Goal: Task Accomplishment & Management: Manage account settings

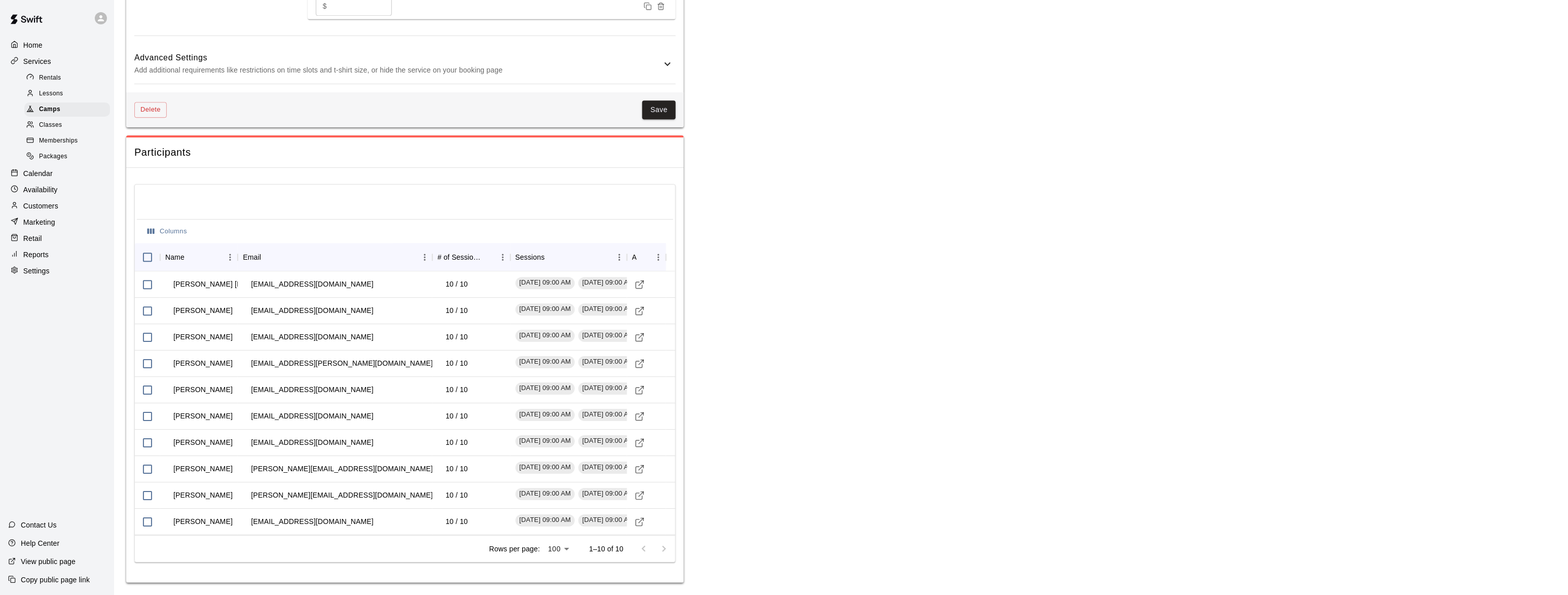
scroll to position [1266, 0]
click at [45, 110] on span "Camps" at bounding box center [50, 110] width 21 height 10
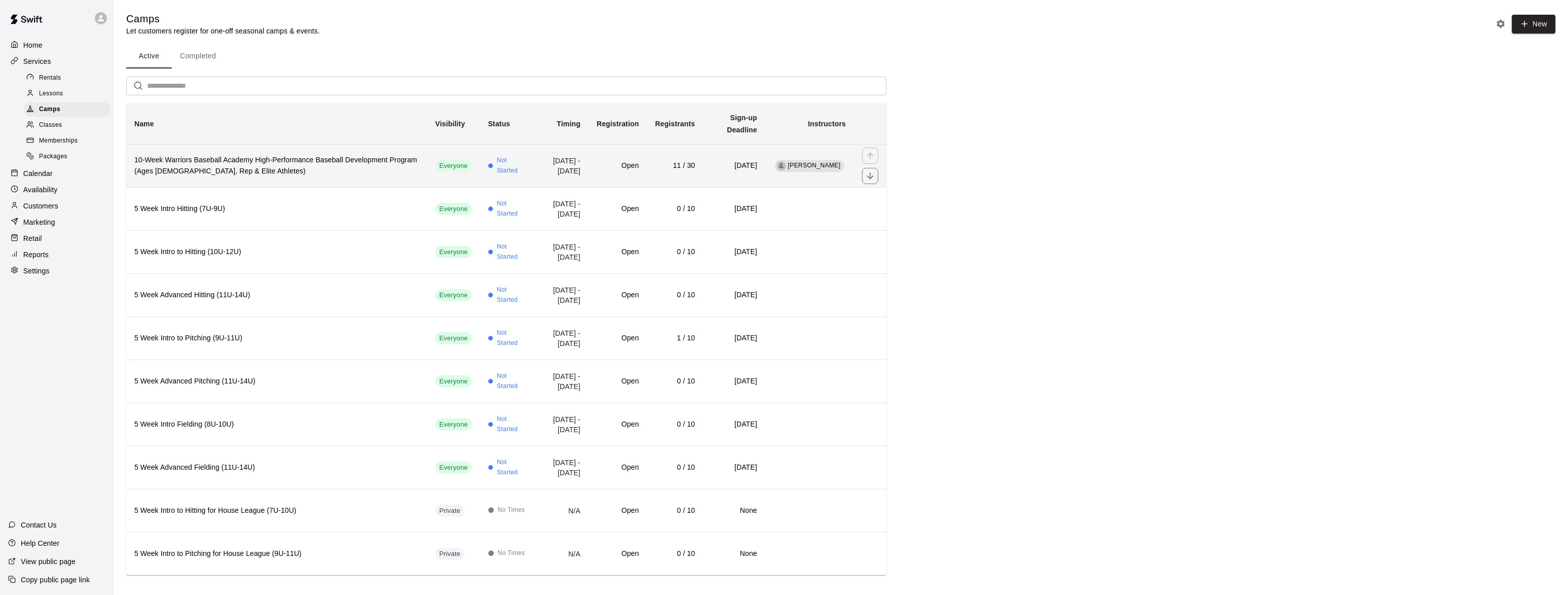
click at [204, 155] on h6 "10-Week Warriors Baseball Academy High-Performance Baseball Development Program…" at bounding box center [277, 165] width 285 height 22
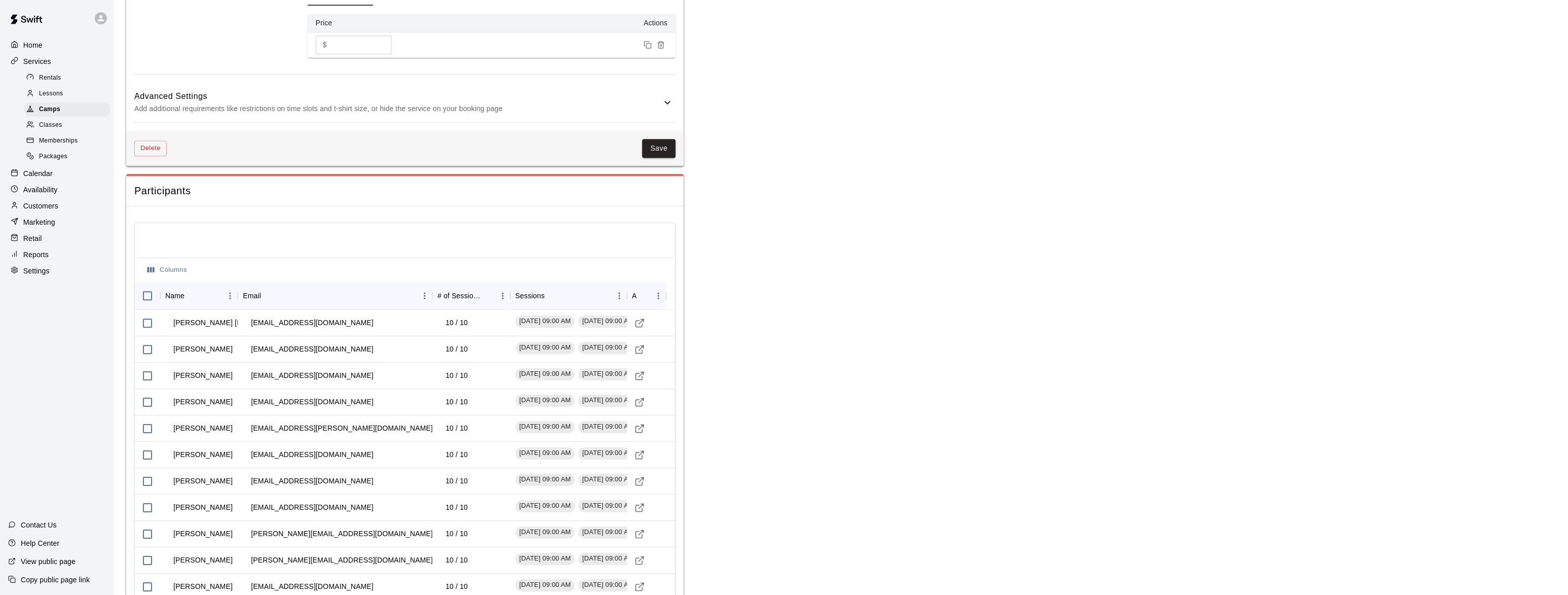
scroll to position [1292, 0]
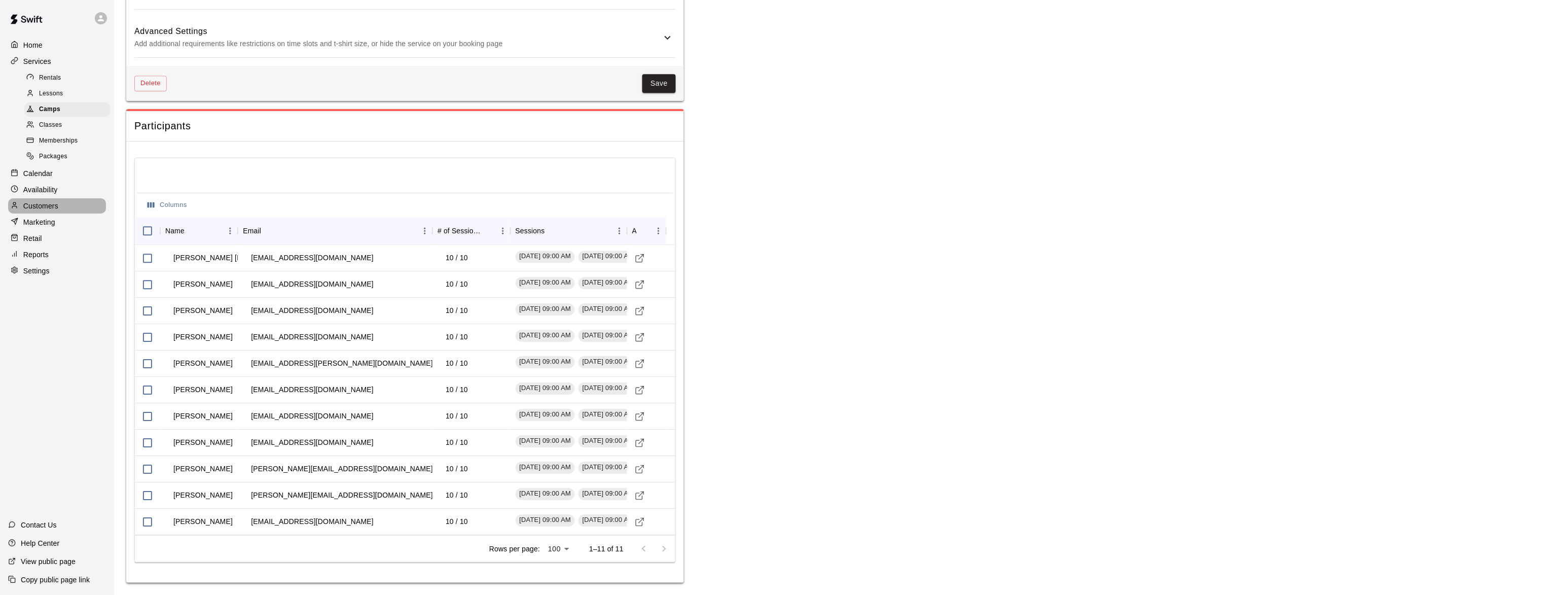
click at [32, 205] on p "Customers" at bounding box center [40, 206] width 35 height 10
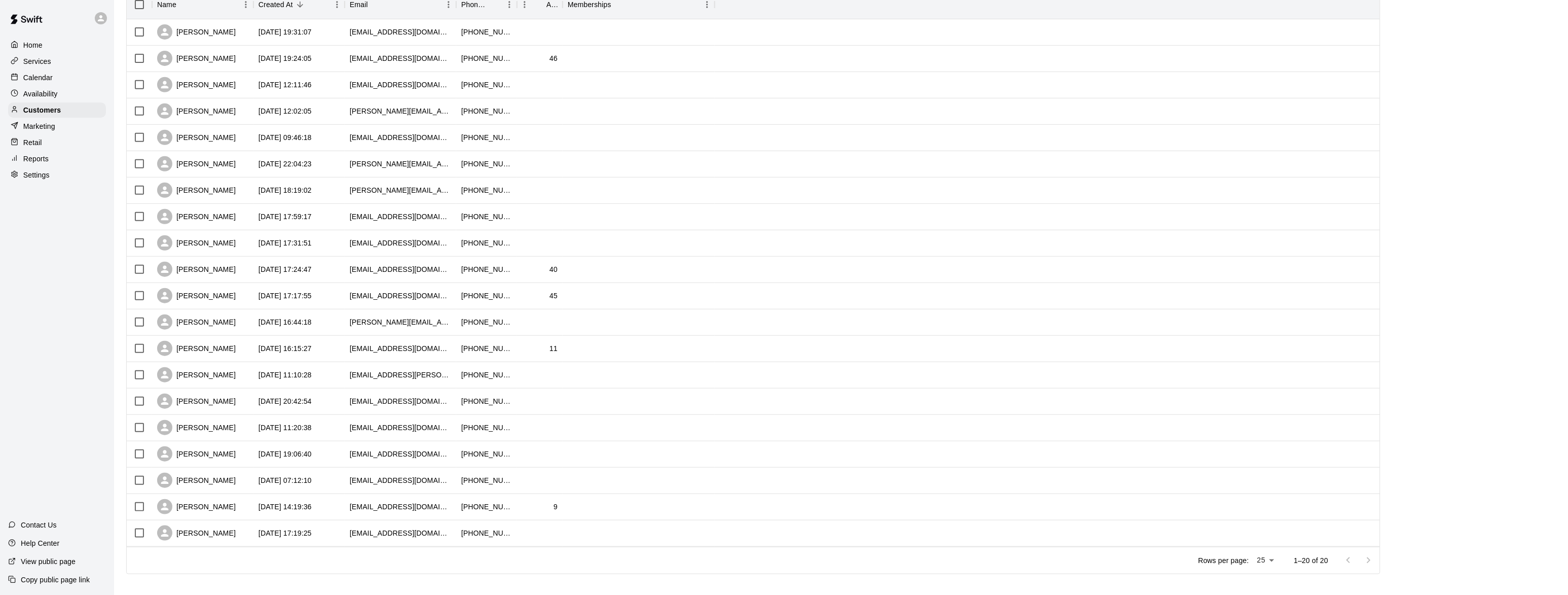
scroll to position [150, 0]
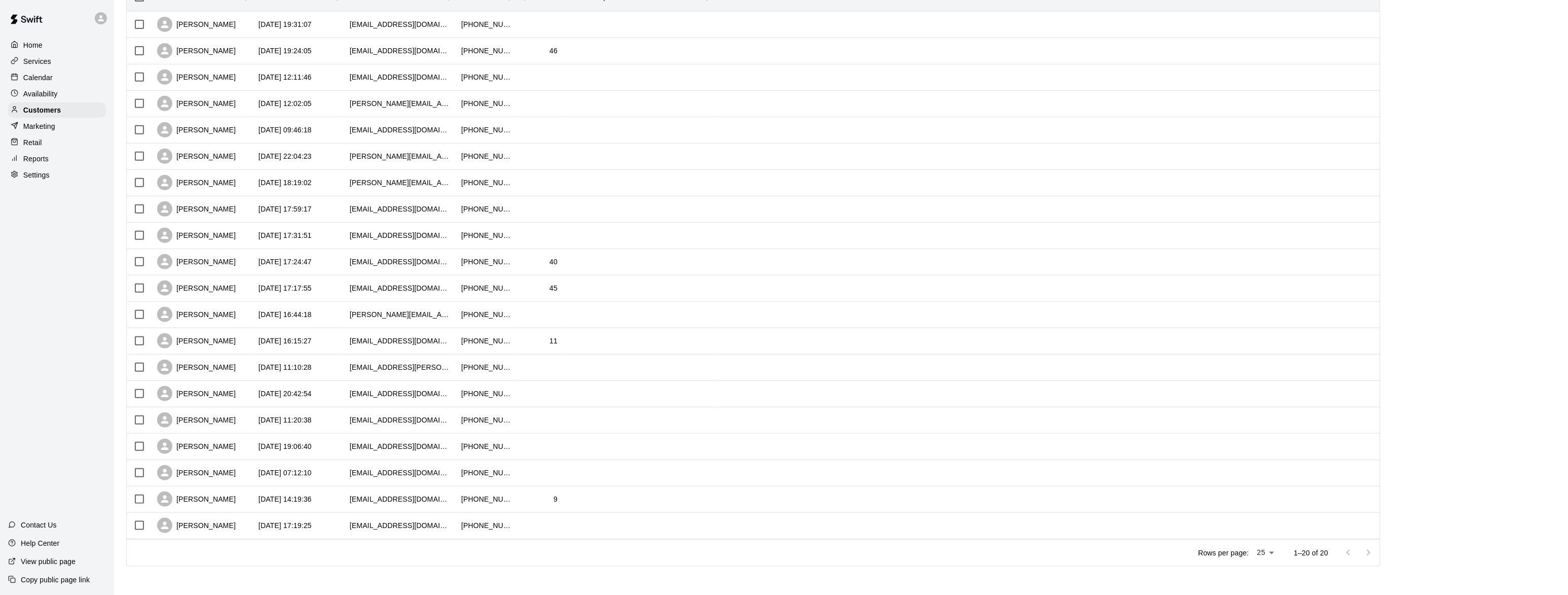
click at [1279, 548] on body "Home Services Calendar Availability Customers Marketing Retail Reports Settings…" at bounding box center [784, 223] width 1568 height 744
click at [1276, 554] on li "50" at bounding box center [1272, 558] width 29 height 17
type input "**"
click at [192, 133] on div "[PERSON_NAME]" at bounding box center [196, 130] width 79 height 15
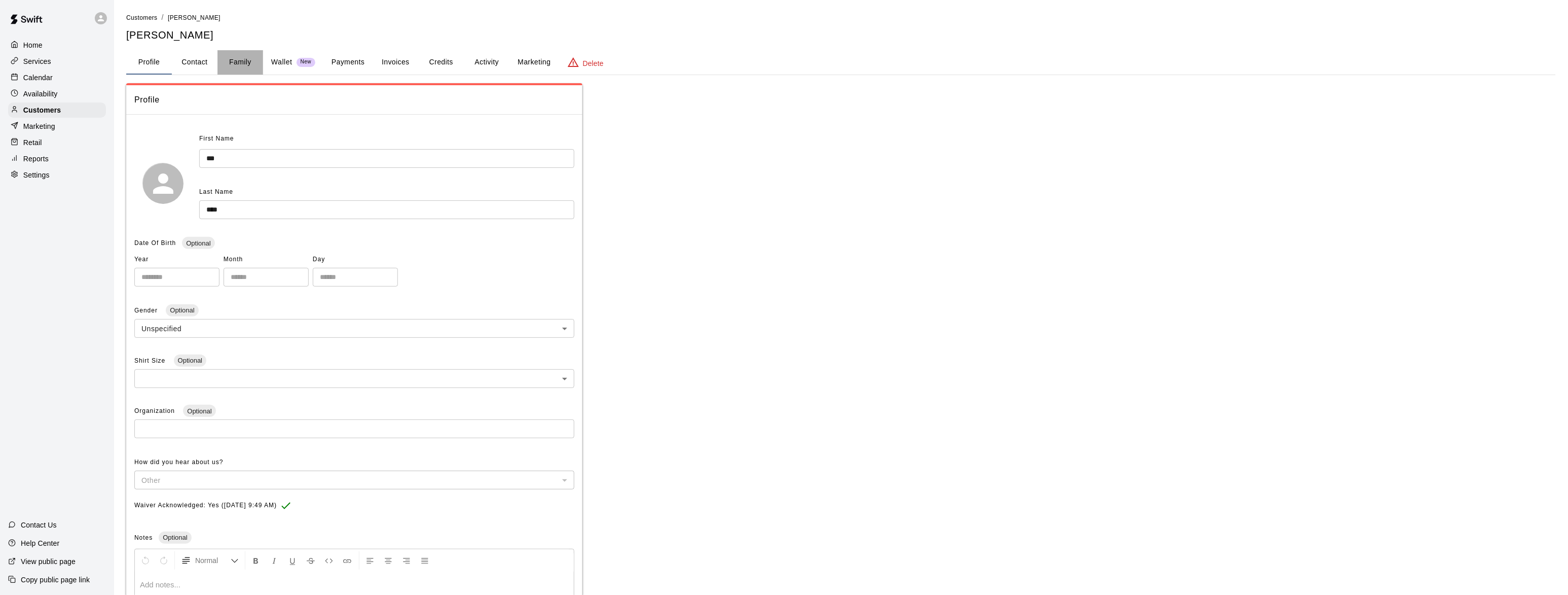
click at [244, 60] on button "Family" at bounding box center [240, 62] width 45 height 25
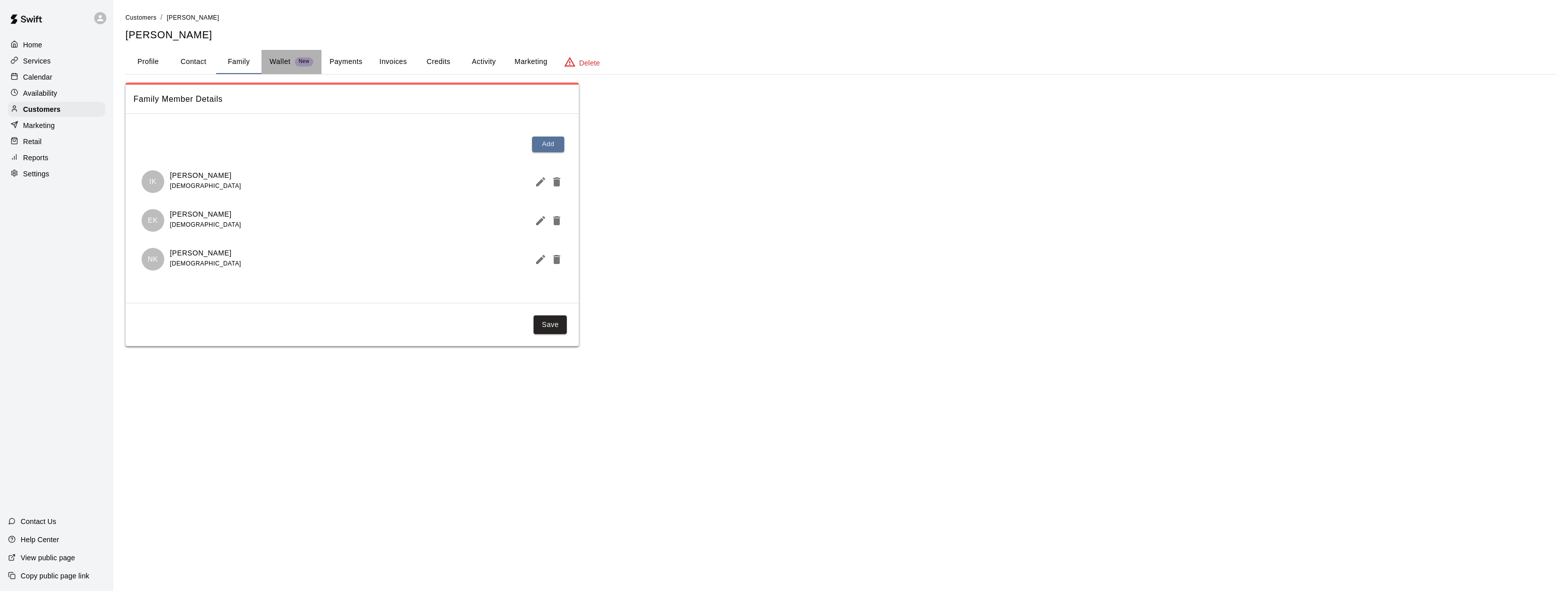
click at [278, 60] on p "Wallet" at bounding box center [280, 61] width 21 height 11
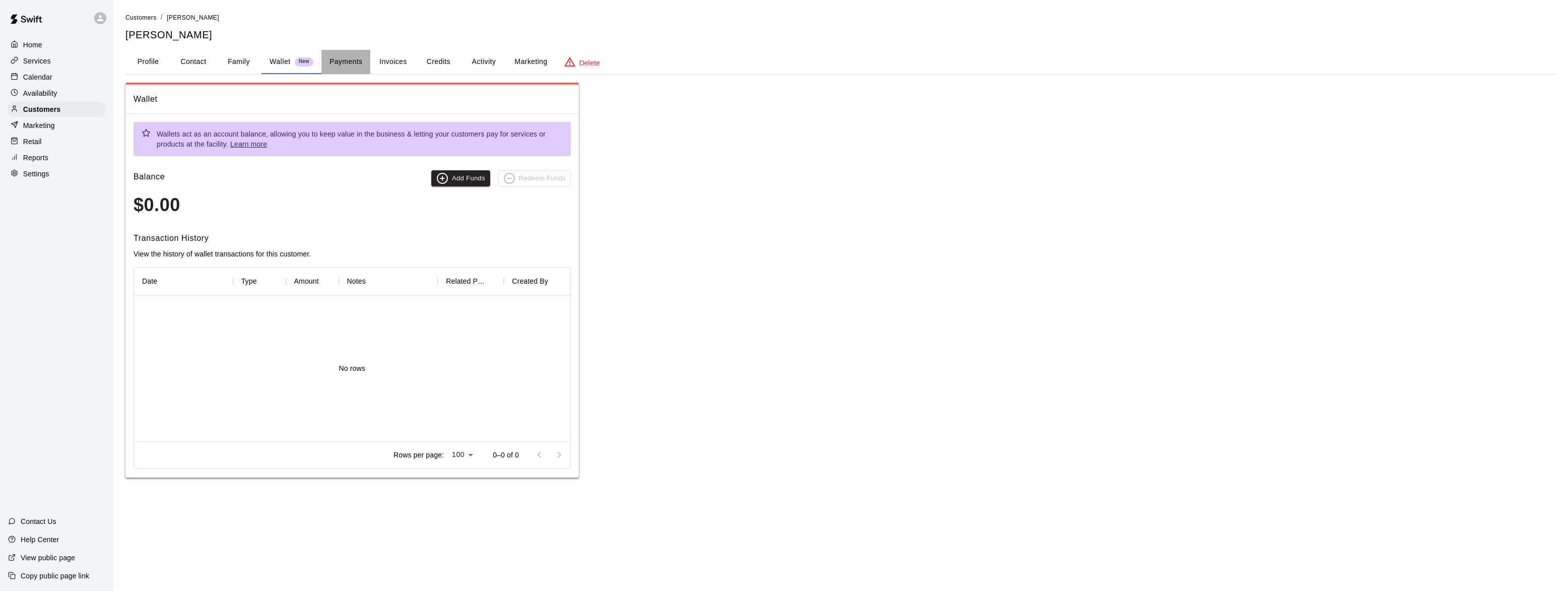
click at [359, 58] on button "Payments" at bounding box center [346, 62] width 49 height 24
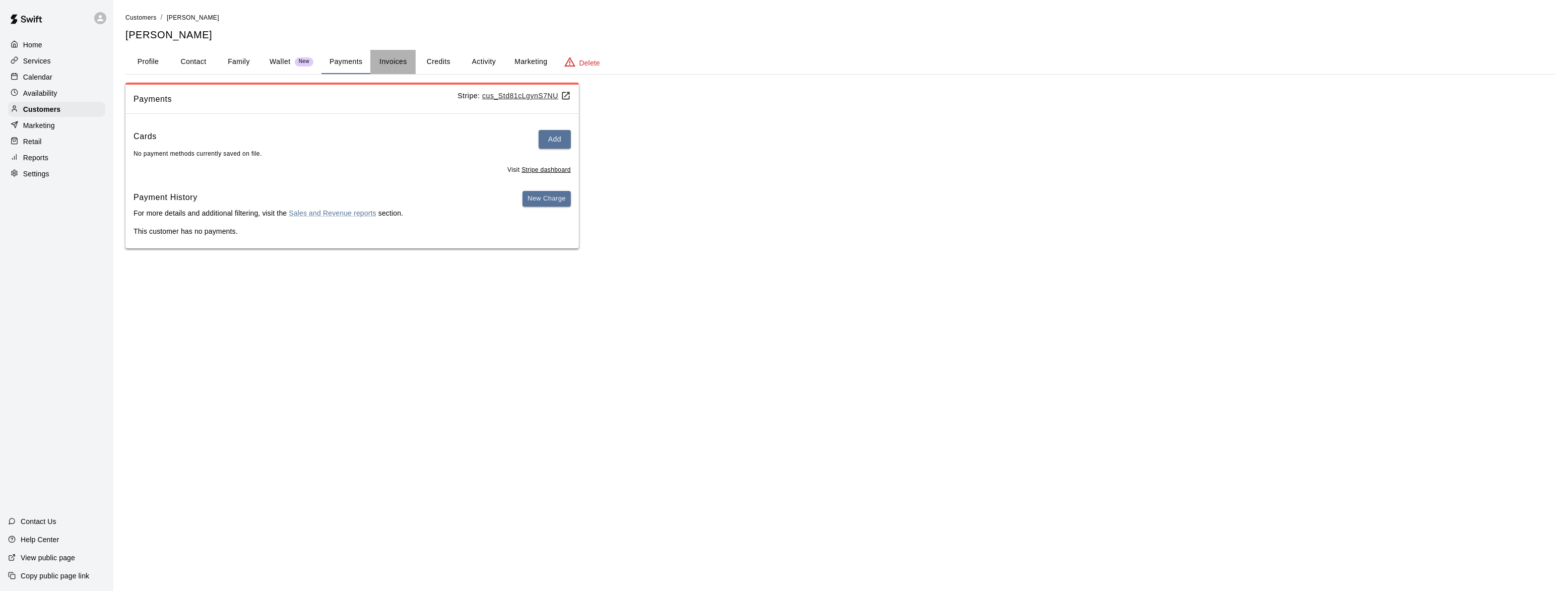
click at [392, 58] on button "Invoices" at bounding box center [393, 62] width 45 height 24
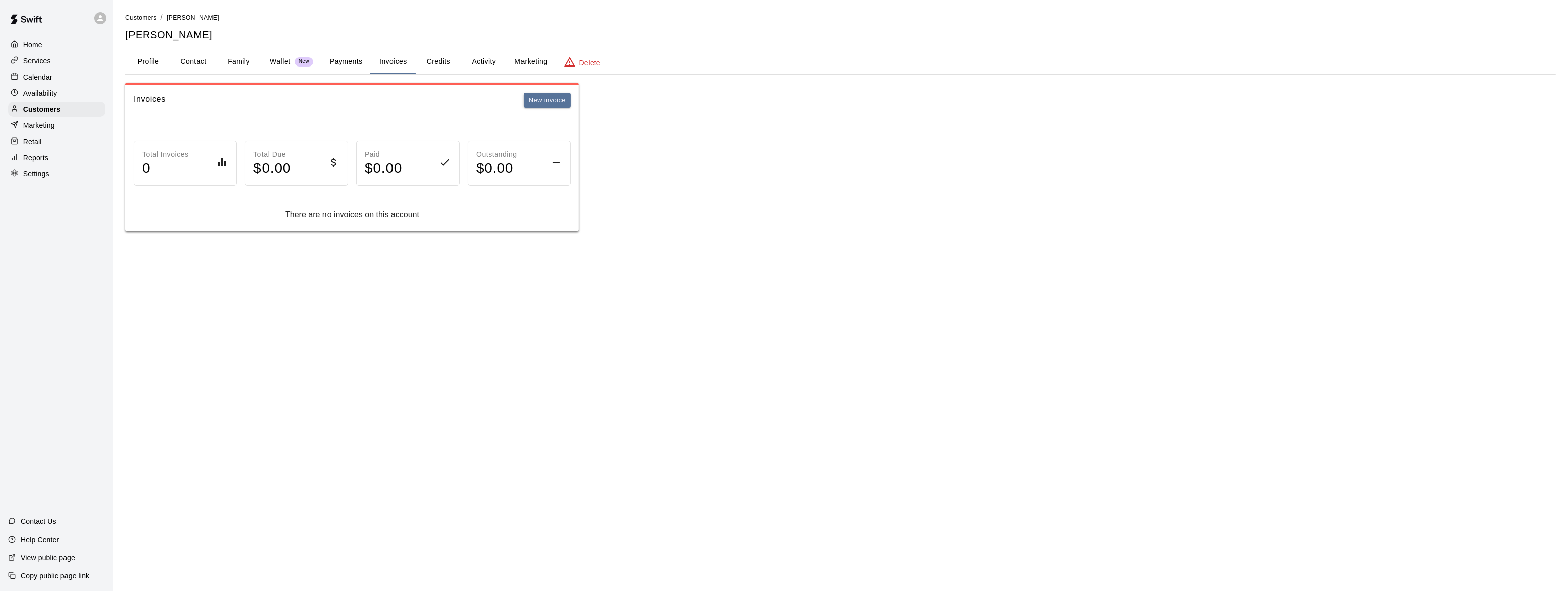
click at [451, 57] on button "Credits" at bounding box center [438, 62] width 45 height 24
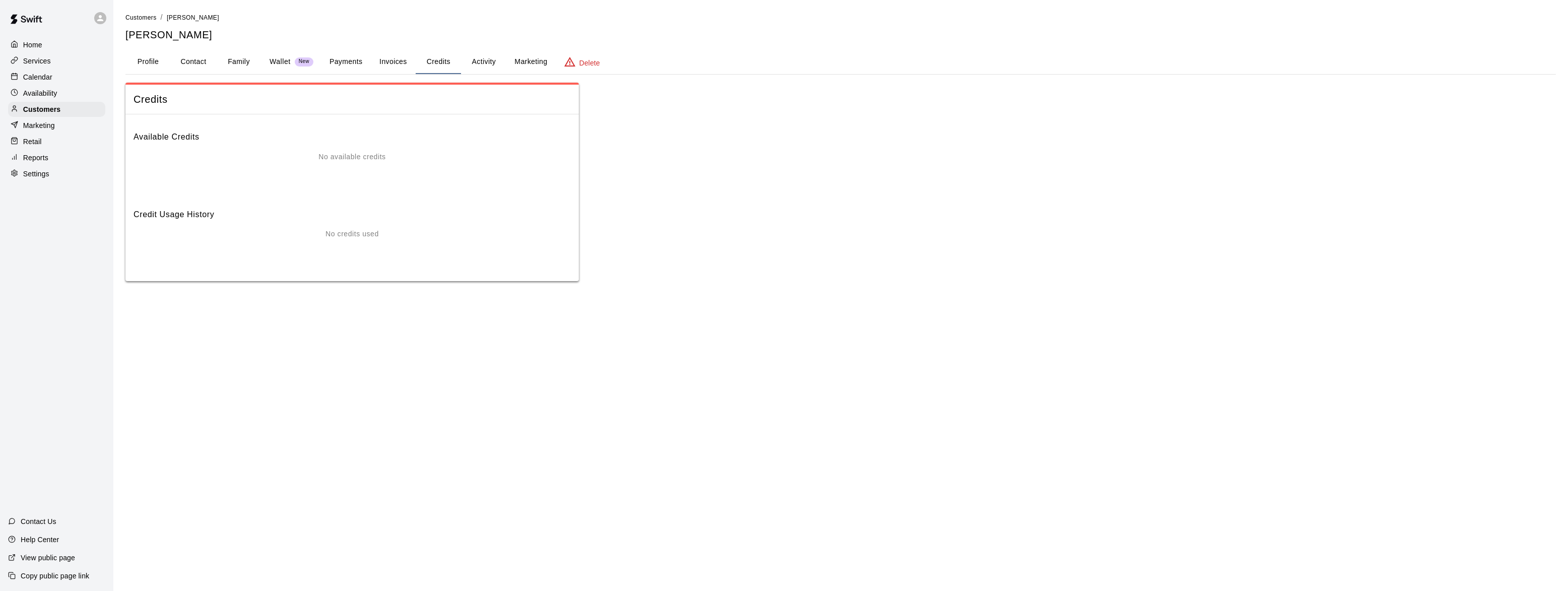
click at [35, 47] on p "Home" at bounding box center [33, 45] width 19 height 10
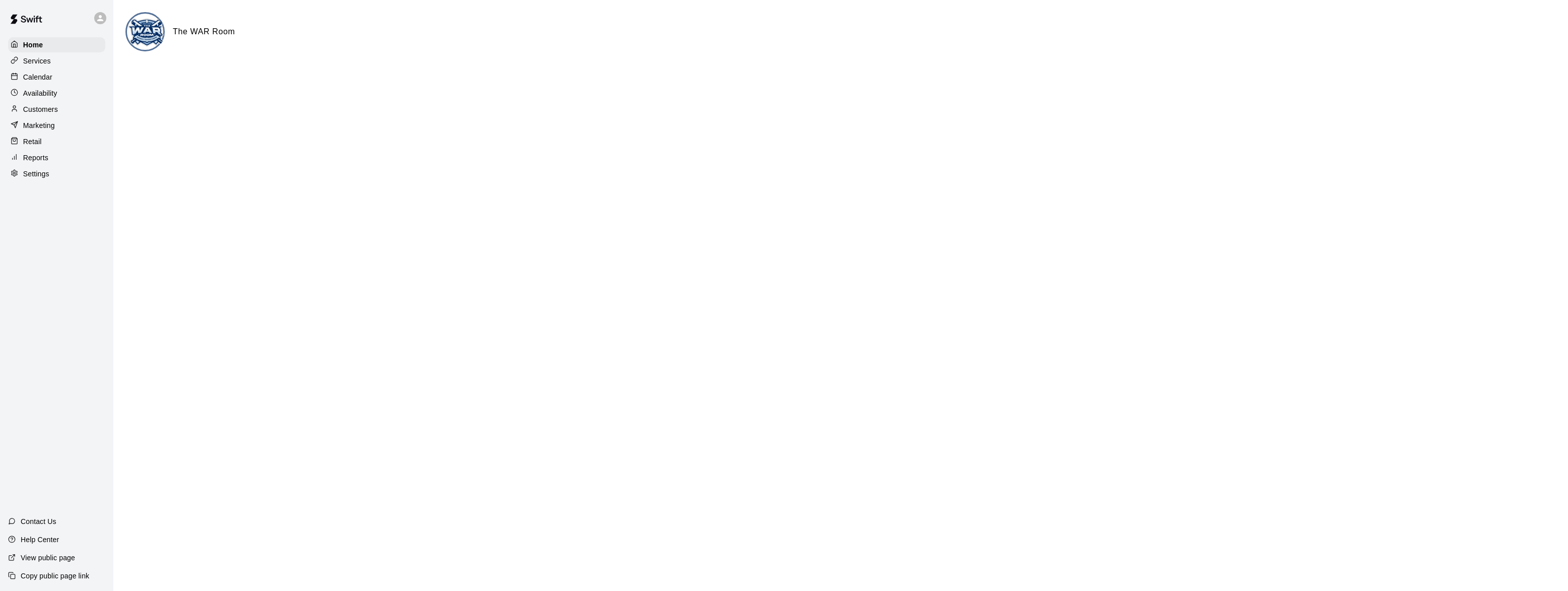
click at [40, 63] on p "Services" at bounding box center [37, 61] width 28 height 10
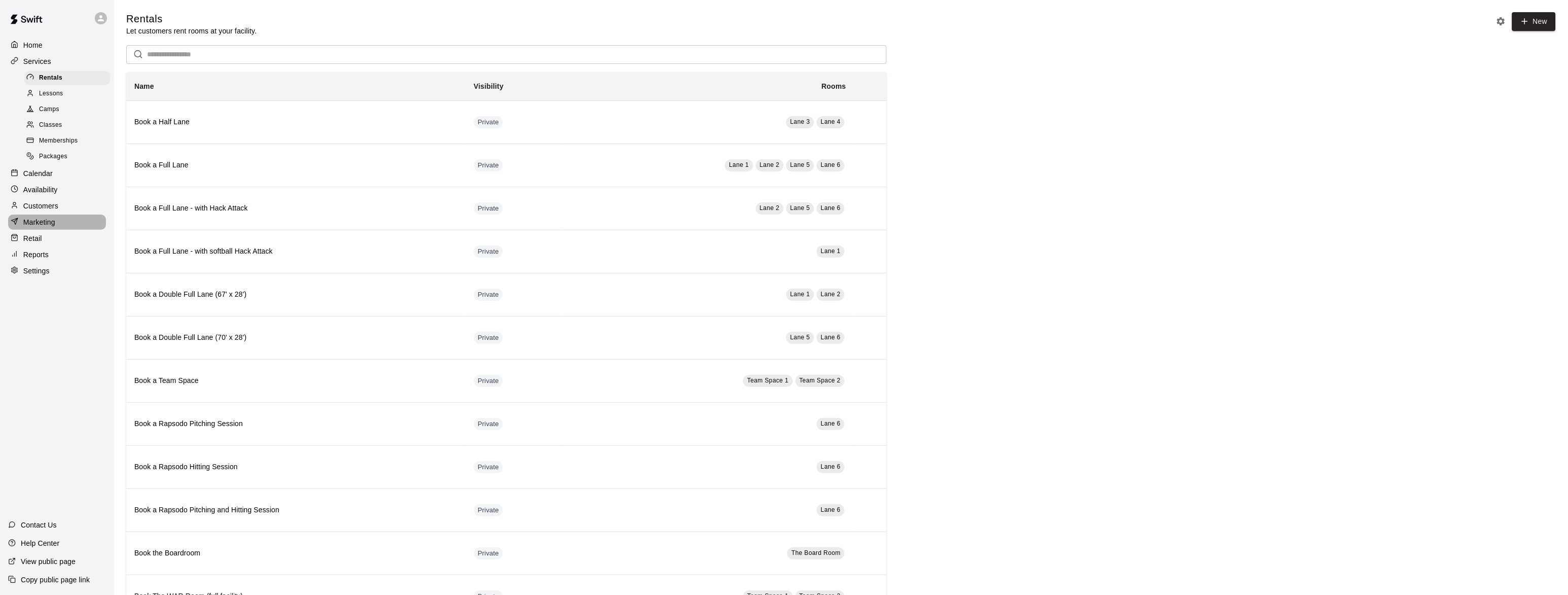
click at [44, 223] on p "Marketing" at bounding box center [39, 222] width 32 height 10
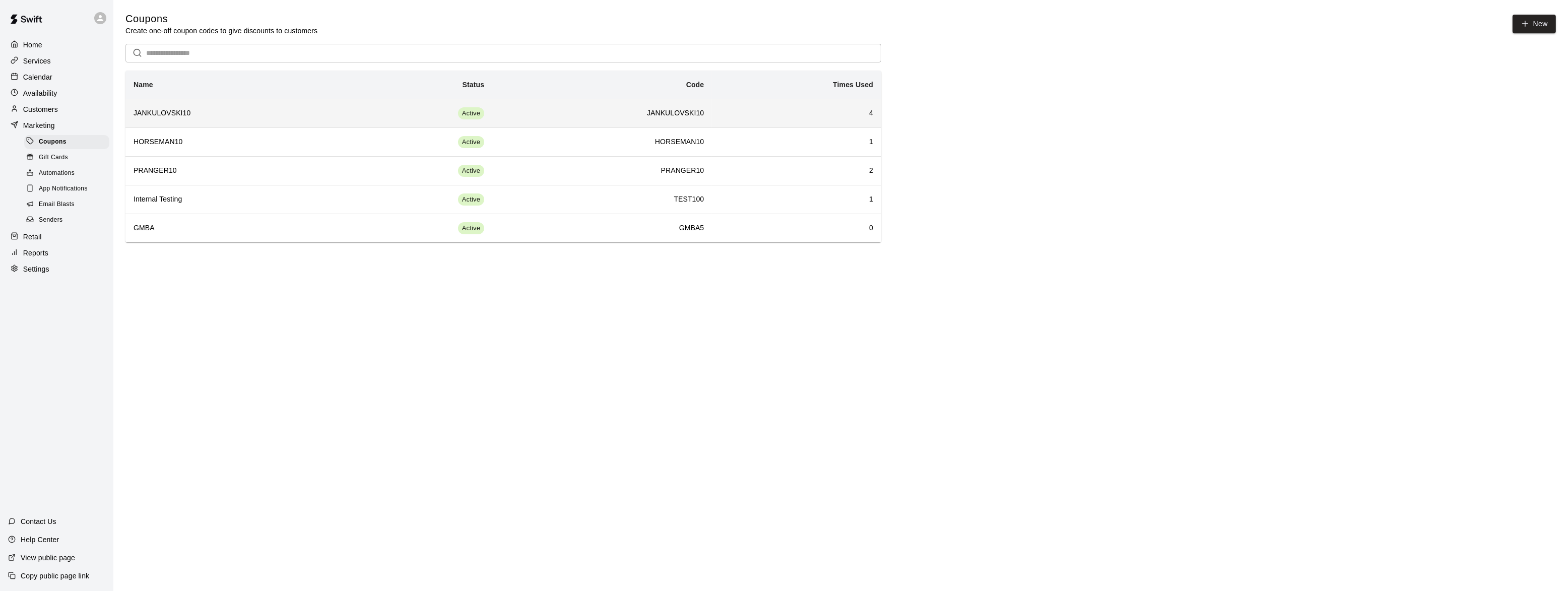
click at [150, 113] on h6 "JANKULOVSKI10" at bounding box center [235, 113] width 204 height 11
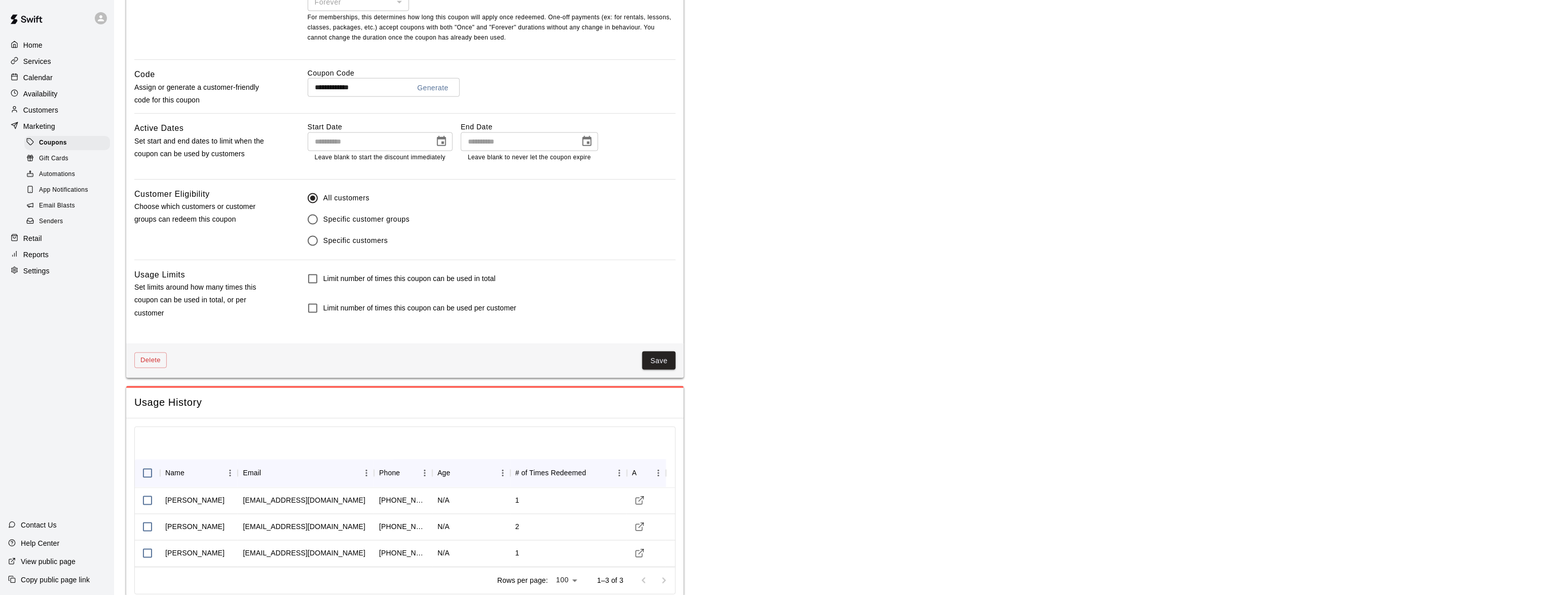
scroll to position [520, 0]
